Goal: Information Seeking & Learning: Find specific fact

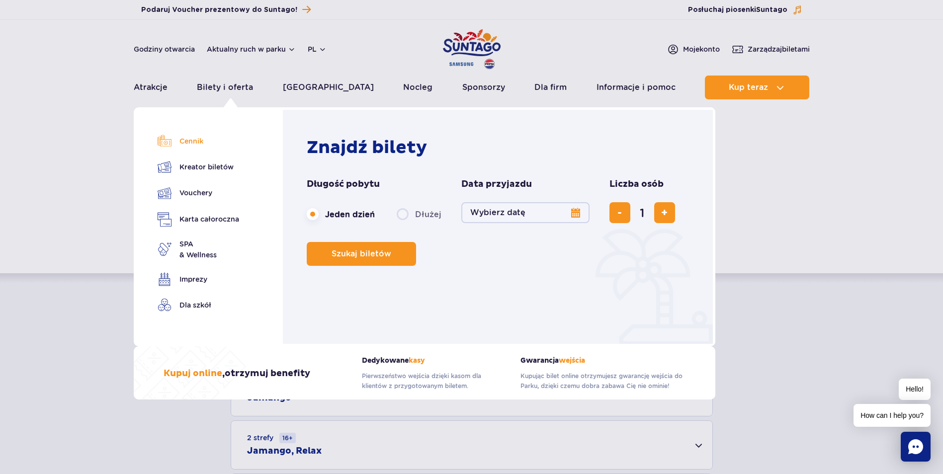
click at [184, 146] on link "Cennik" at bounding box center [199, 141] width 82 height 14
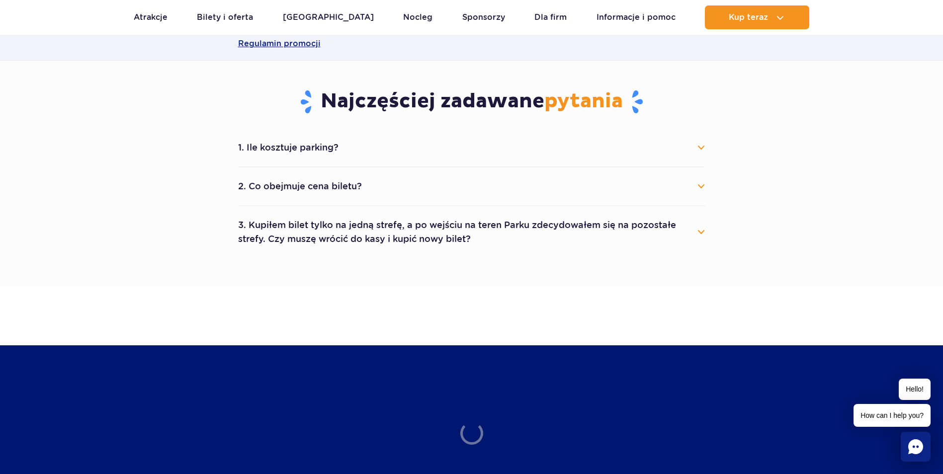
scroll to position [497, 0]
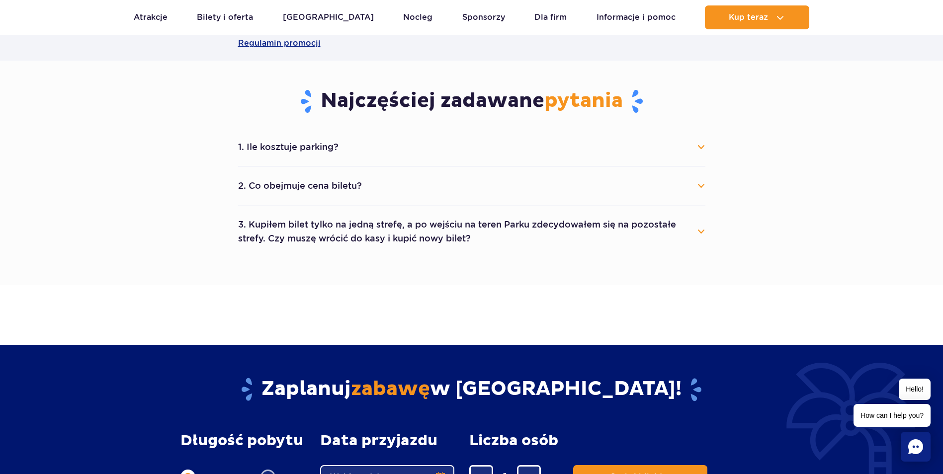
click at [699, 150] on button "1. Ile kosztuje parking?" at bounding box center [471, 147] width 467 height 22
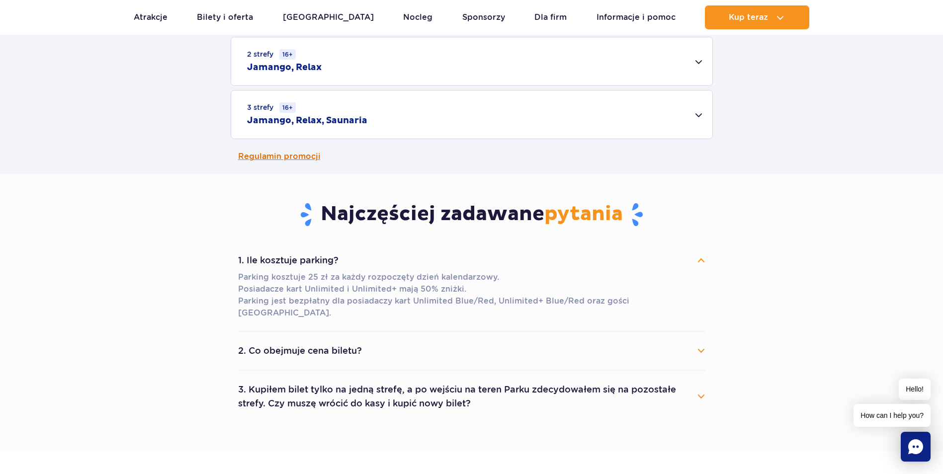
scroll to position [298, 0]
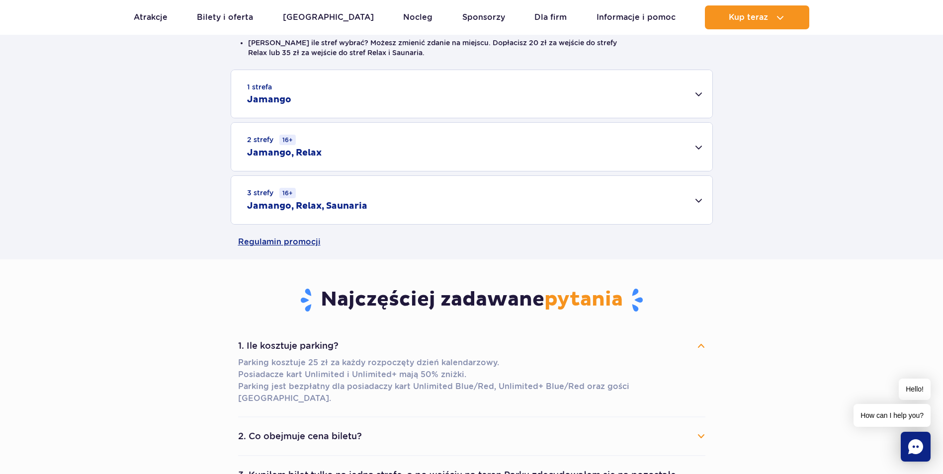
click at [694, 200] on div "3 strefy 16+ Jamango, Relax, Saunaria" at bounding box center [471, 200] width 481 height 48
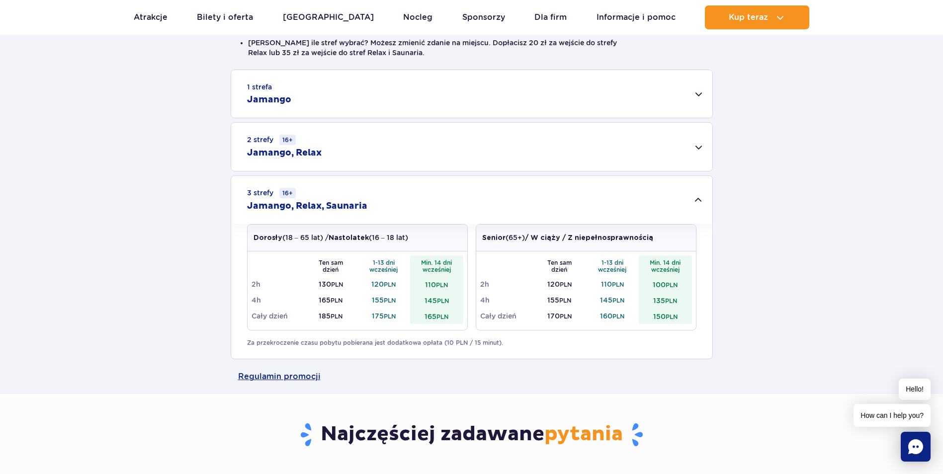
click at [701, 148] on div "2 strefy 16+ Jamango, Relax" at bounding box center [471, 147] width 481 height 48
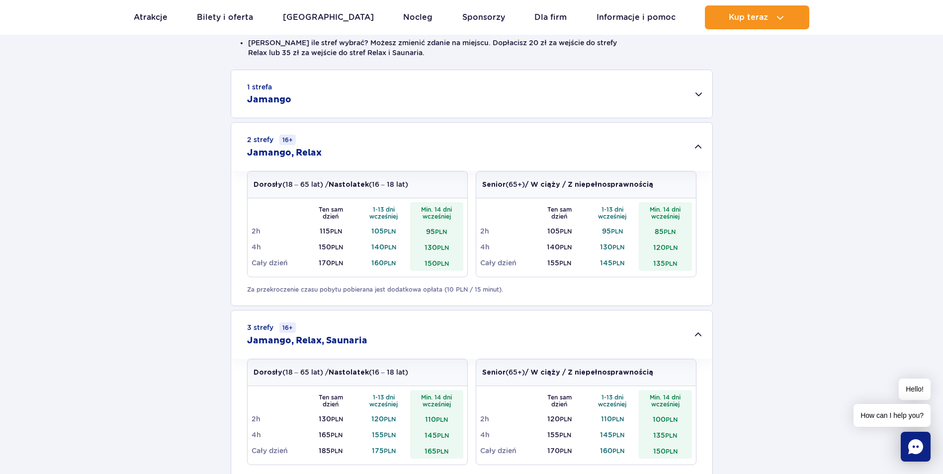
click at [700, 97] on div "1 strefa Jamango" at bounding box center [471, 94] width 481 height 48
